Goal: Transaction & Acquisition: Purchase product/service

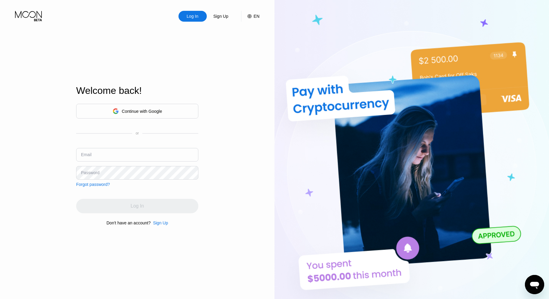
click at [191, 108] on div "Continue with Google" at bounding box center [137, 111] width 122 height 15
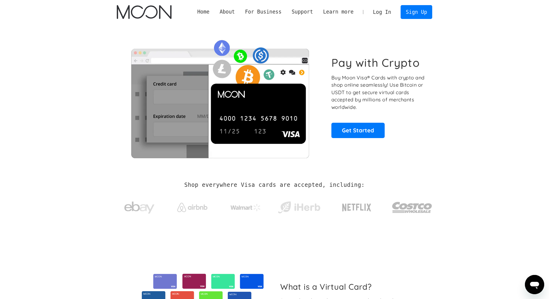
click at [383, 14] on link "Log In" at bounding box center [382, 11] width 28 height 13
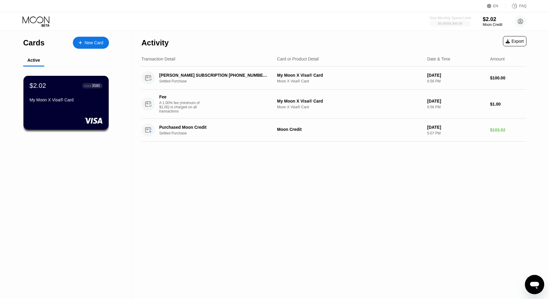
click at [454, 18] on div "Visa Monthly Spend Limit" at bounding box center [451, 18] width 42 height 4
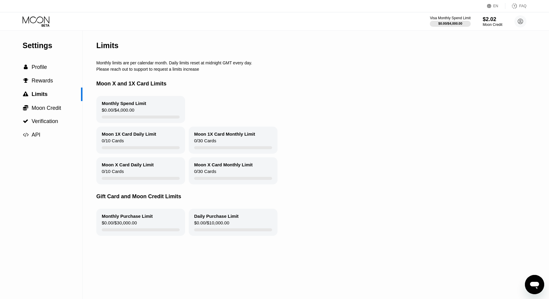
click at [43, 45] on div "Settings" at bounding box center [53, 45] width 60 height 9
click at [444, 17] on div "Visa Monthly Spend Limit" at bounding box center [451, 18] width 42 height 4
click at [493, 22] on div "$2.02" at bounding box center [493, 19] width 20 height 6
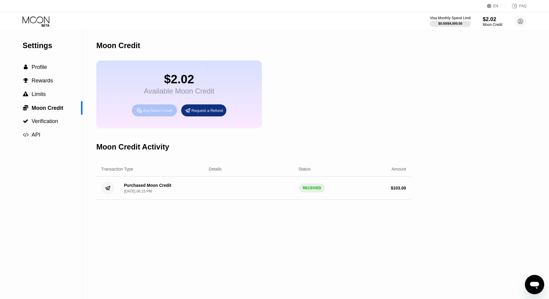
click at [160, 110] on div "Buy Moon Credit" at bounding box center [157, 110] width 29 height 5
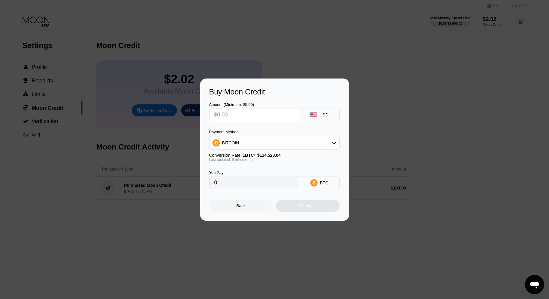
click at [241, 113] on input "text" at bounding box center [254, 115] width 80 height 12
type input "$2"
type input "0.00001747"
type input "$20"
type input "0.00017467"
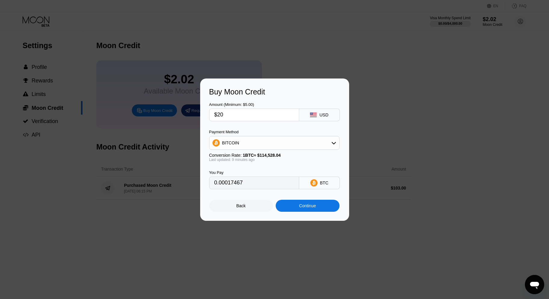
type input "$200"
type input "0.00174667"
type input "$200"
click at [250, 143] on div "BITCOIN" at bounding box center [275, 143] width 130 height 12
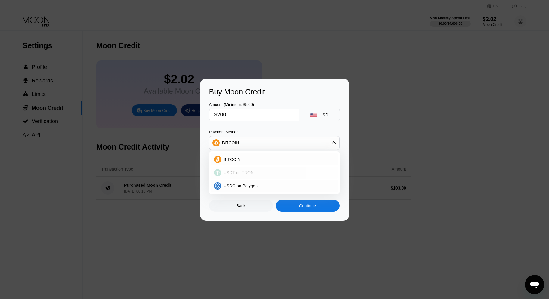
click at [245, 173] on span "USDT on TRON" at bounding box center [239, 173] width 30 height 5
type input "202.02"
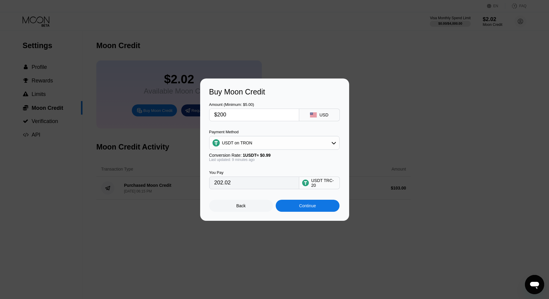
click at [251, 146] on div "USDT on TRON" at bounding box center [275, 143] width 130 height 12
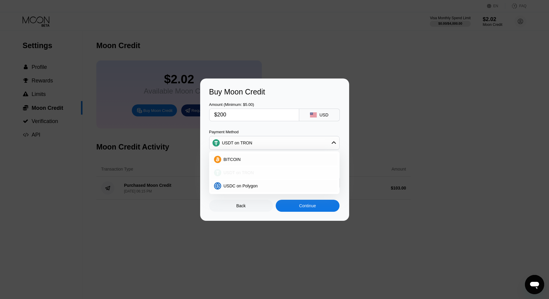
click at [252, 171] on span "USDT on TRON" at bounding box center [239, 173] width 30 height 5
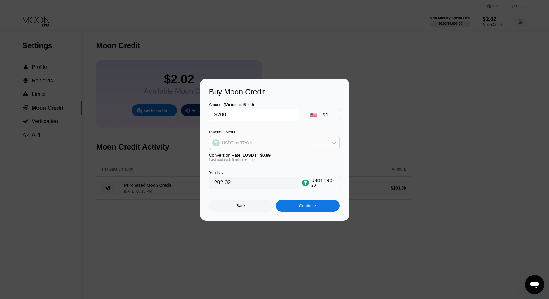
click at [256, 145] on div "USDT on TRON" at bounding box center [275, 143] width 130 height 12
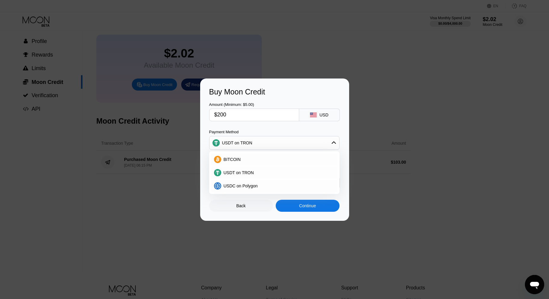
scroll to position [25, 0]
click at [262, 124] on div "Amount (Minimum: $5.00) $200 USD Payment Method USDT on TRON BITCOIN USDT on TR…" at bounding box center [274, 142] width 131 height 93
click at [220, 114] on input "$200" at bounding box center [254, 115] width 80 height 12
type input "$00"
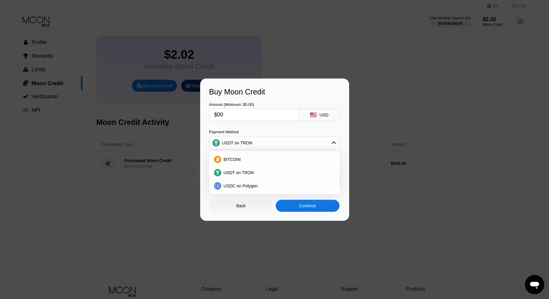
type input "0.00"
type input "$100"
type input "101.01"
click at [242, 123] on div "Amount (Minimum: $5.00) $100 USD Payment Method USDT on TRON BITCOIN USDT on TR…" at bounding box center [274, 142] width 131 height 93
click at [241, 174] on span "USDT on TRON" at bounding box center [239, 173] width 30 height 5
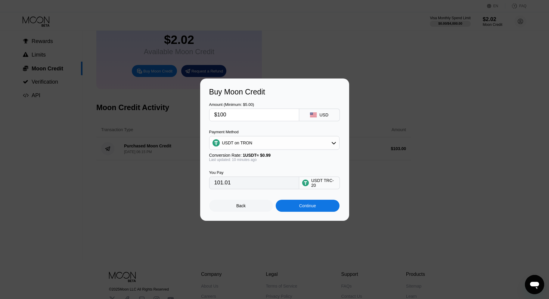
scroll to position [39, 0]
click at [230, 115] on input "$100" at bounding box center [254, 115] width 80 height 12
drag, startPoint x: 218, startPoint y: 116, endPoint x: 229, endPoint y: 116, distance: 10.5
click at [229, 116] on input "$100" at bounding box center [254, 115] width 80 height 12
type input "$2"
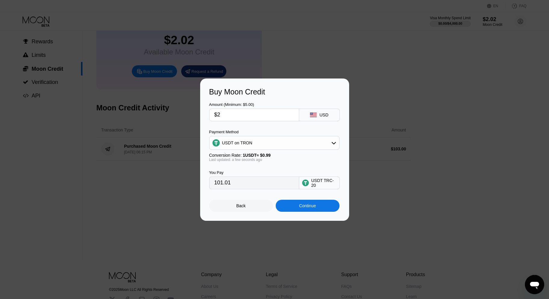
type input "2.02"
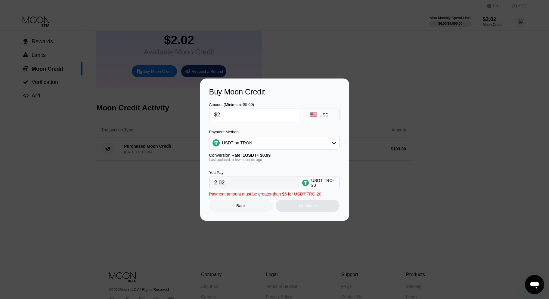
type input "$20"
type input "20.20"
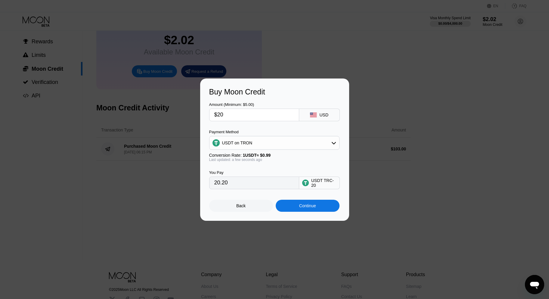
type input "$200"
type input "202.02"
click at [238, 127] on div "Amount (Minimum: $5.00) $200 USD Payment Method USDT on TRON Conversion Rate: 1…" at bounding box center [274, 142] width 131 height 93
drag, startPoint x: 233, startPoint y: 184, endPoint x: 215, endPoint y: 184, distance: 17.8
click at [215, 184] on input "202.02" at bounding box center [254, 183] width 80 height 12
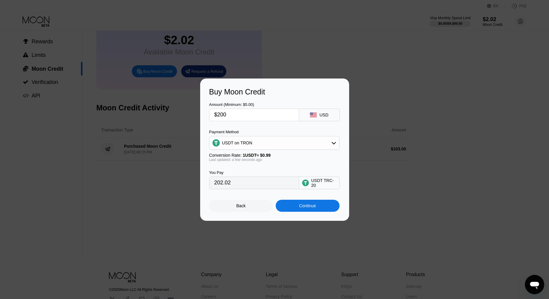
click at [246, 162] on div "Last updated: a few seconds ago" at bounding box center [274, 160] width 130 height 4
drag, startPoint x: 217, startPoint y: 114, endPoint x: 255, endPoint y: 114, distance: 37.4
click at [255, 114] on input "$200" at bounding box center [254, 115] width 80 height 12
type input "$1"
type input "1.01"
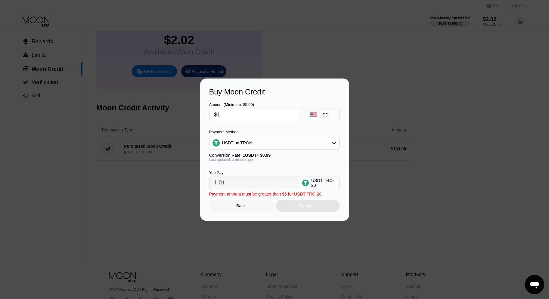
type input "$10"
type input "10.10"
type input "$100"
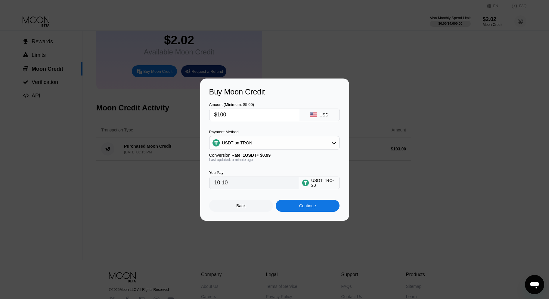
type input "101.01"
click at [263, 166] on div "You Pay 101.01 USDT TRC-20" at bounding box center [274, 175] width 131 height 27
drag, startPoint x: 219, startPoint y: 112, endPoint x: 235, endPoint y: 112, distance: 16.0
click at [235, 112] on input "$100" at bounding box center [254, 115] width 80 height 12
drag, startPoint x: 218, startPoint y: 113, endPoint x: 233, endPoint y: 113, distance: 15.4
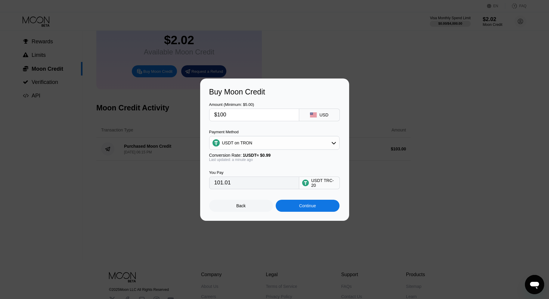
click at [233, 113] on input "$100" at bounding box center [254, 115] width 80 height 12
type input "$2"
type input "2.02"
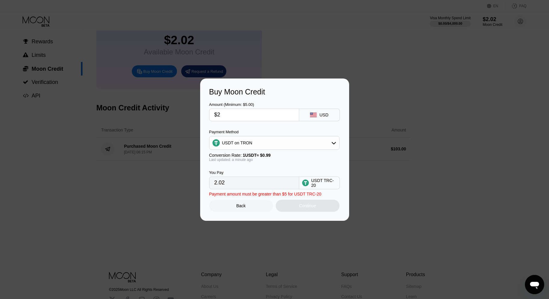
type input "$20"
type input "20.20"
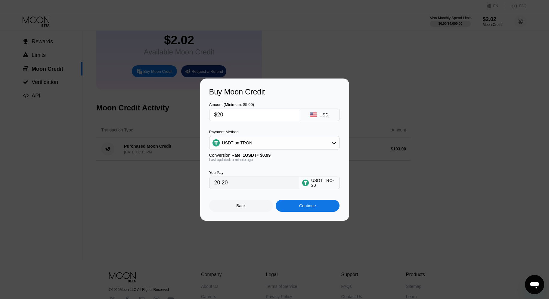
type input "$200"
type input "202.02"
click at [234, 127] on div "Amount (Minimum: $5.00) $200 USD Payment Method USDT on TRON Conversion Rate: 1…" at bounding box center [274, 142] width 131 height 93
click at [219, 115] on input "$200" at bounding box center [254, 115] width 80 height 12
drag, startPoint x: 218, startPoint y: 115, endPoint x: 228, endPoint y: 115, distance: 9.3
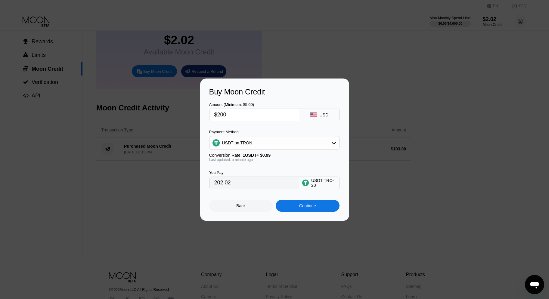
click at [228, 115] on input "$200" at bounding box center [254, 115] width 80 height 12
type input "$1"
type input "1.01"
type input "$19"
type input "19.19"
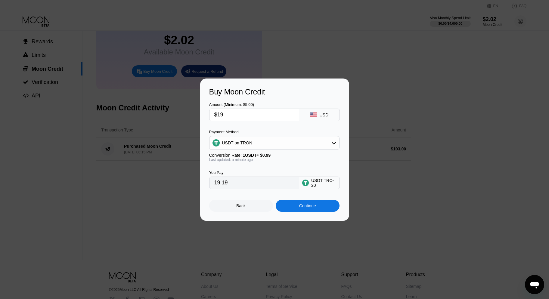
type input "$198"
type input "200.00"
type input "$198"
click at [236, 124] on div "Amount (Minimum: $5.00) $198 USD Payment Method USDT on TRON Conversion Rate: 1…" at bounding box center [274, 142] width 131 height 93
click at [287, 205] on div "Continue" at bounding box center [308, 206] width 64 height 12
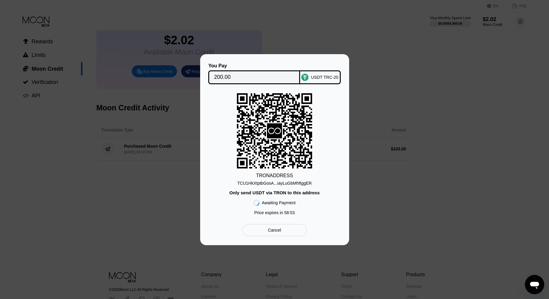
click at [256, 183] on div "TCU1HkXtptbGosA...iayLuGbMhftggER" at bounding box center [274, 183] width 74 height 5
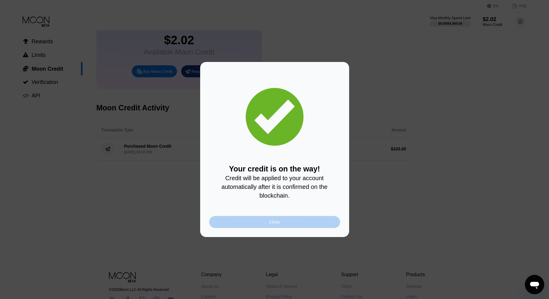
click at [244, 222] on div "Close" at bounding box center [274, 222] width 131 height 12
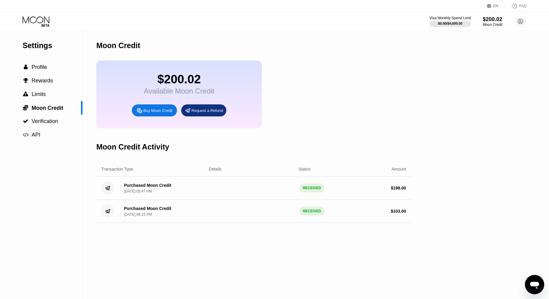
click at [447, 16] on div "Visa Monthly Spend Limit" at bounding box center [451, 18] width 42 height 4
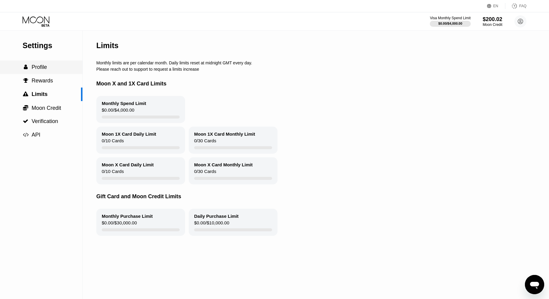
click at [39, 67] on span "Profile" at bounding box center [39, 67] width 15 height 6
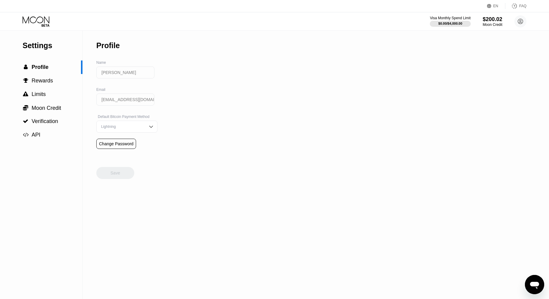
click at [36, 22] on icon at bounding box center [37, 21] width 28 height 11
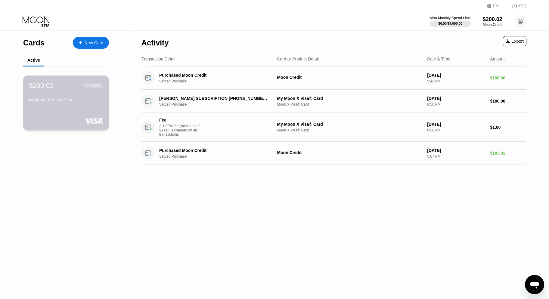
click at [83, 91] on div "$200.02 ● ● ● ● 3580 My Moon X Visa® Card" at bounding box center [66, 93] width 74 height 23
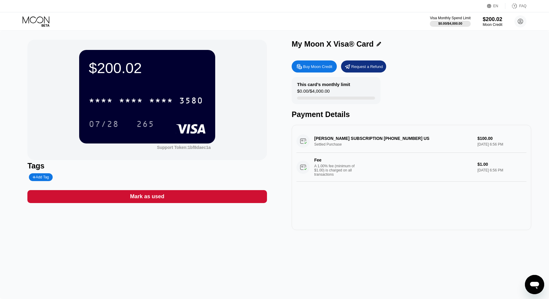
click at [48, 26] on icon at bounding box center [46, 25] width 8 height 2
